Goal: Task Accomplishment & Management: Use online tool/utility

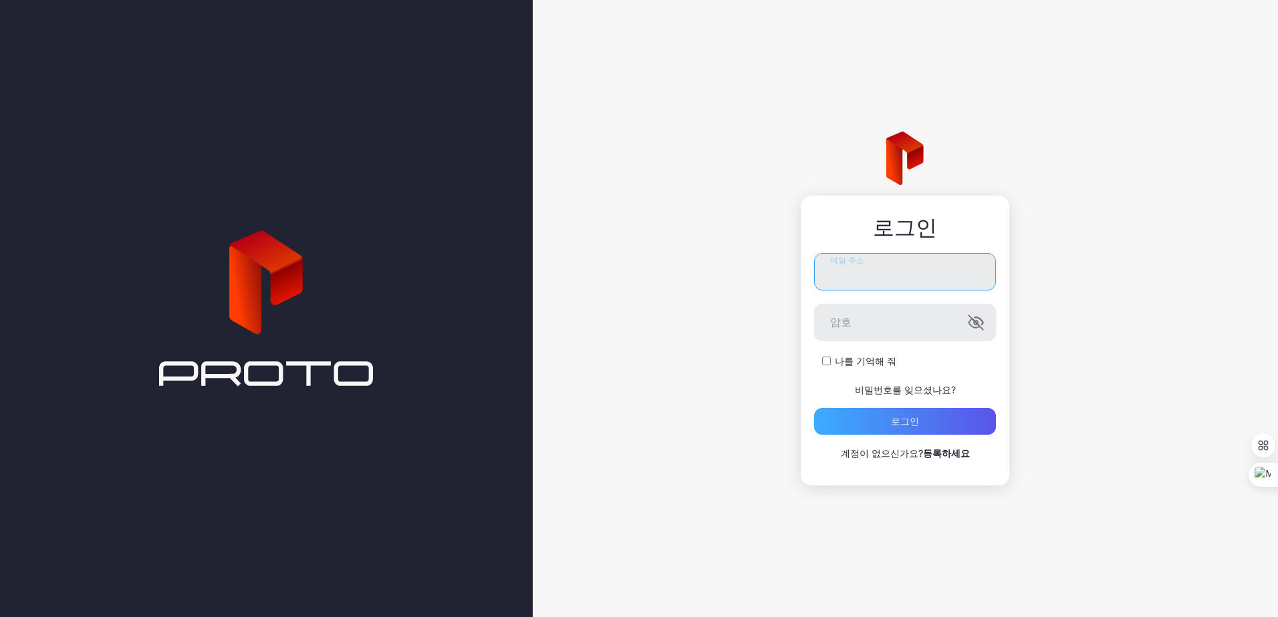
type input "**********"
click at [848, 426] on div "로그인" at bounding box center [905, 421] width 182 height 27
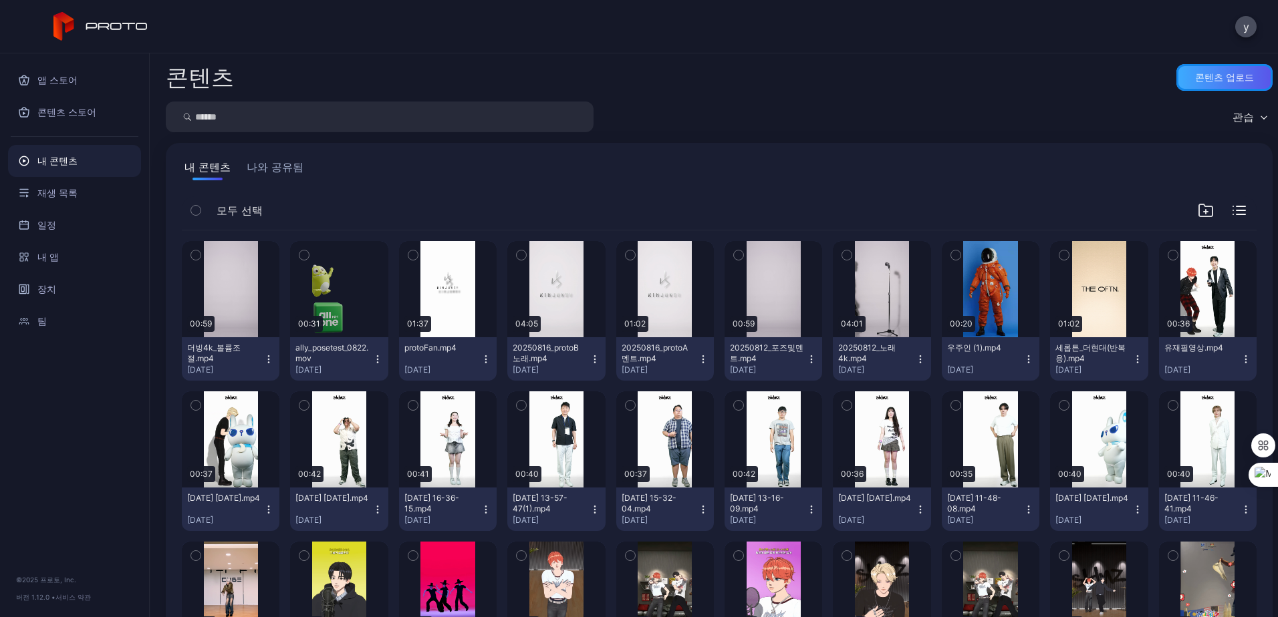
click at [1208, 73] on div "콘텐츠 업로드" at bounding box center [1224, 77] width 59 height 11
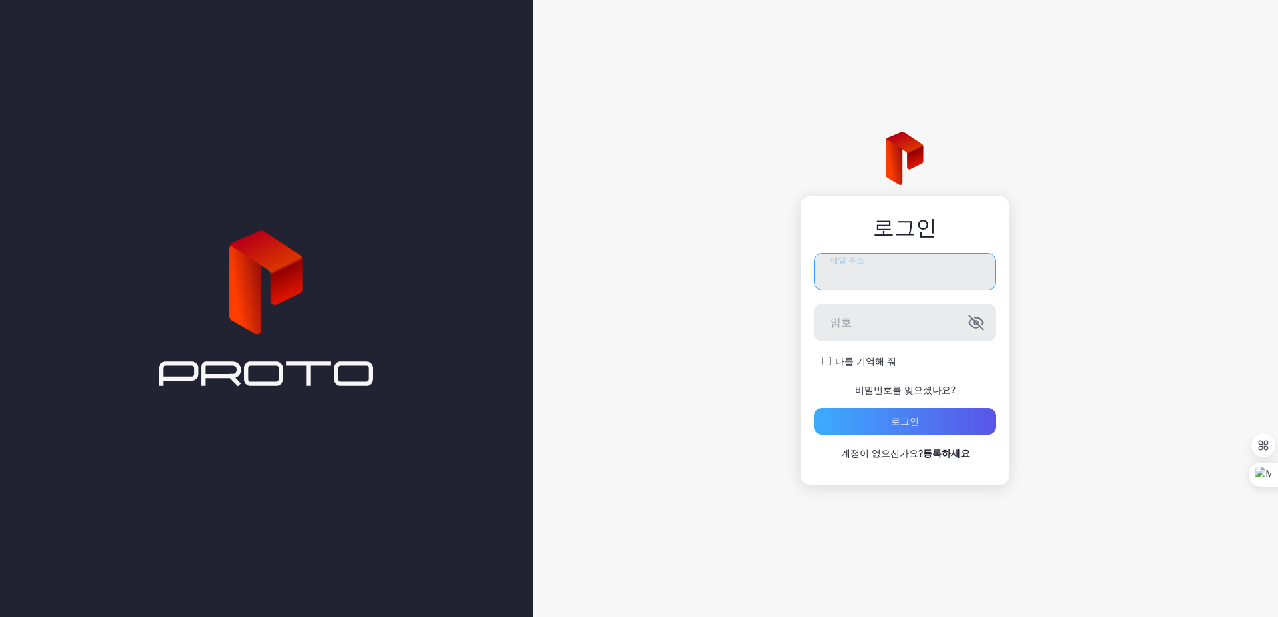
type input "**********"
click at [907, 422] on div "로그인" at bounding box center [905, 421] width 28 height 11
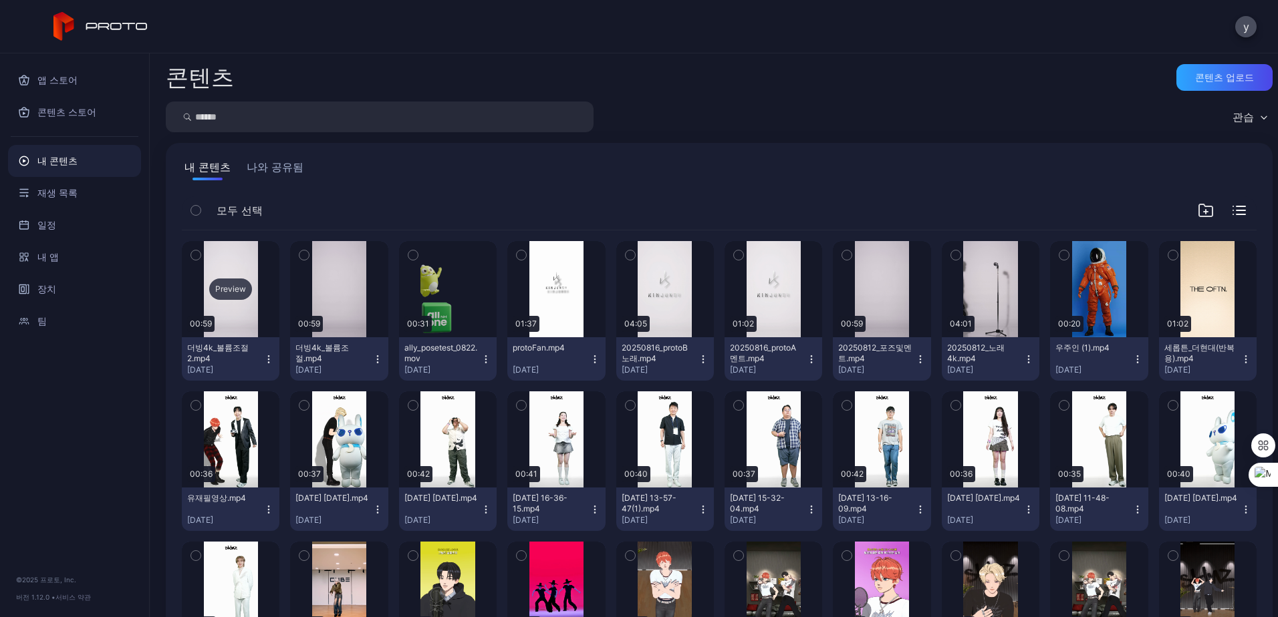
click at [239, 297] on div "Preview" at bounding box center [230, 289] width 43 height 21
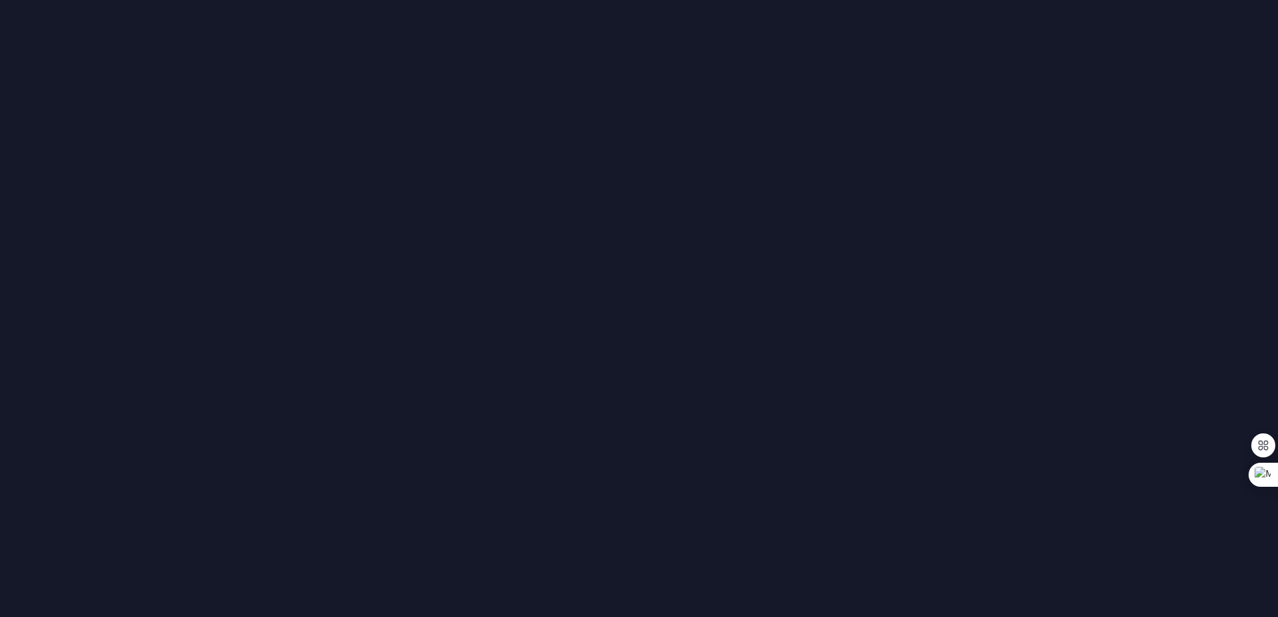
click at [239, 297] on div at bounding box center [639, 308] width 1278 height 617
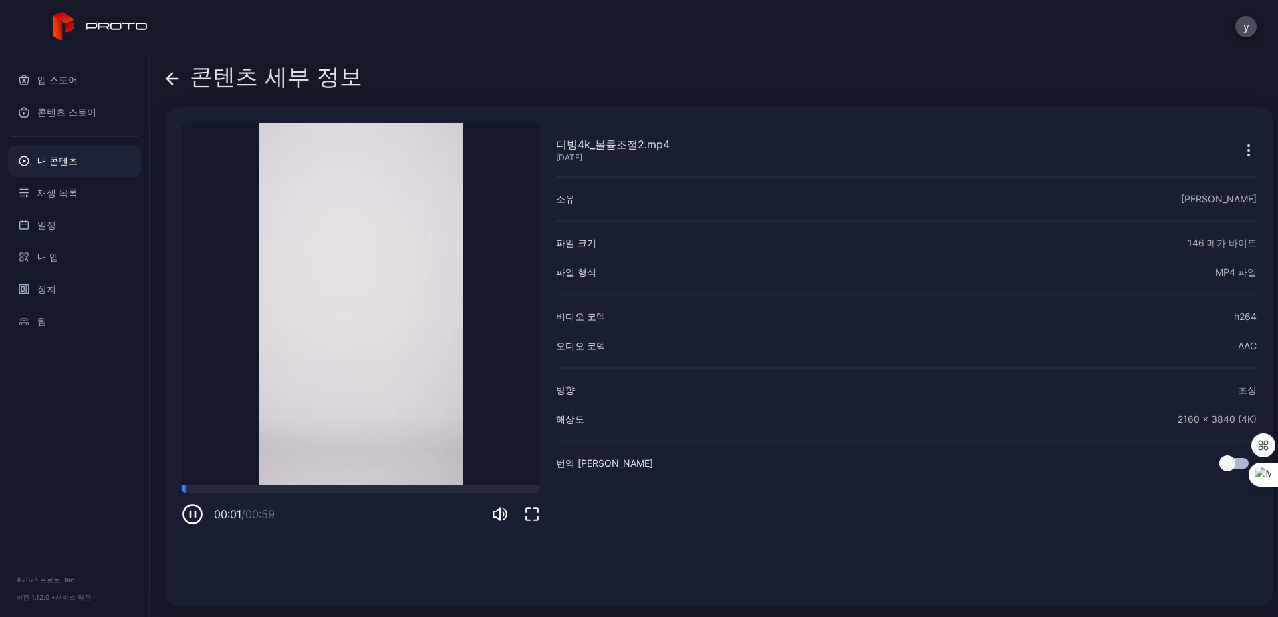
click at [192, 516] on icon "button" at bounding box center [192, 514] width 21 height 21
click at [373, 488] on div at bounding box center [361, 489] width 358 height 8
click at [197, 513] on icon "button" at bounding box center [192, 514] width 21 height 21
click at [435, 490] on div at bounding box center [361, 489] width 358 height 8
click at [442, 490] on div at bounding box center [361, 489] width 358 height 8
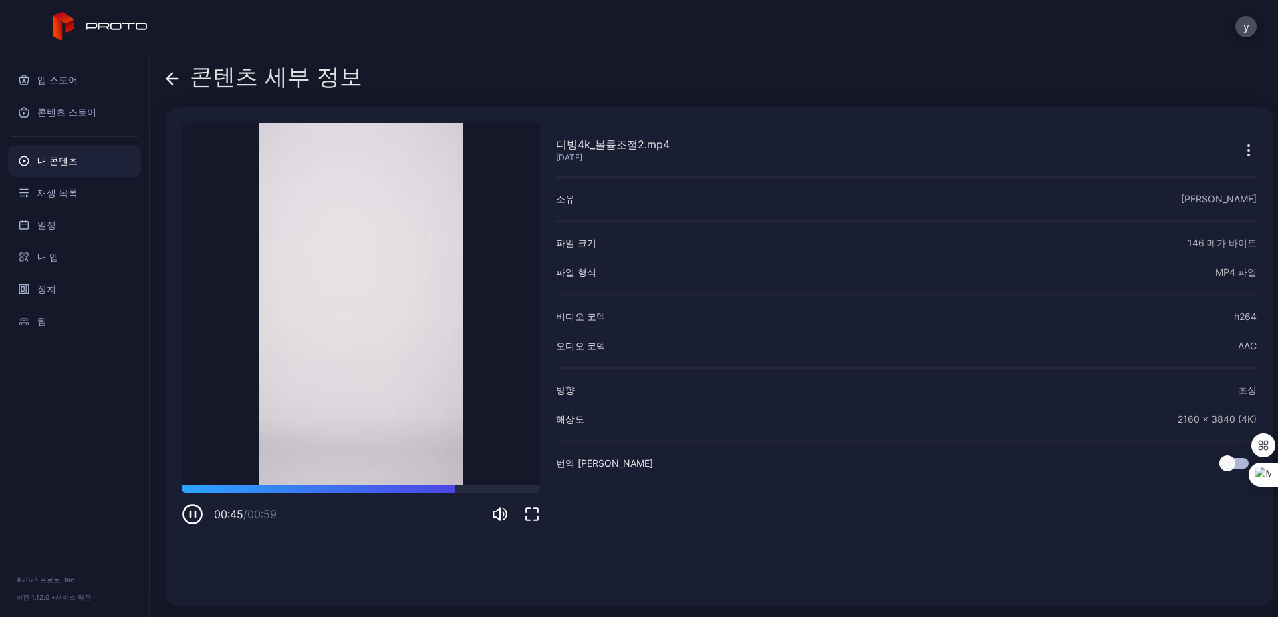
click at [195, 514] on icon "button" at bounding box center [195, 514] width 0 height 5
